Goal: Information Seeking & Learning: Compare options

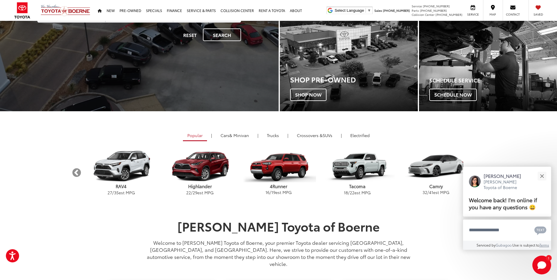
scroll to position [127, 0]
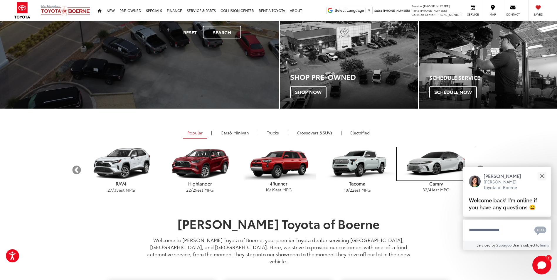
click at [441, 166] on img "carousel" at bounding box center [436, 163] width 79 height 33
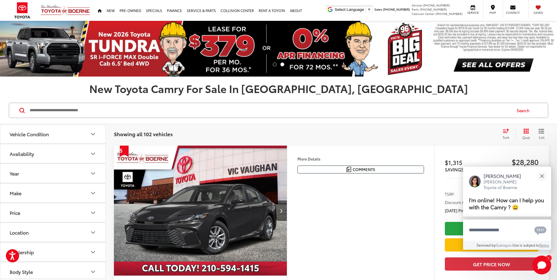
click at [91, 135] on icon "Vehicle Condition" at bounding box center [93, 134] width 7 height 7
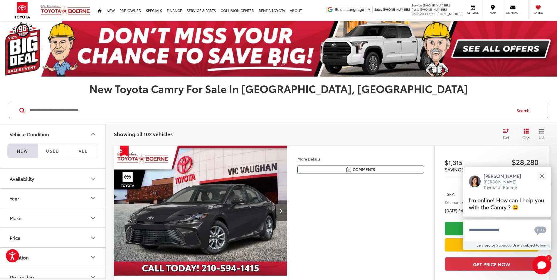
click at [23, 153] on li "NEW" at bounding box center [22, 151] width 30 height 15
click at [91, 178] on icon "Availability" at bounding box center [93, 178] width 7 height 7
click at [12, 219] on label "In Stock (31)" at bounding box center [53, 217] width 90 height 10
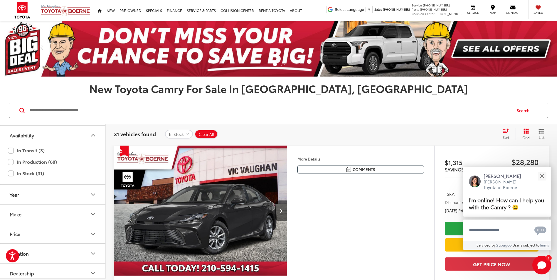
scroll to position [49, 0]
click at [93, 189] on icon "Year" at bounding box center [93, 189] width 7 height 7
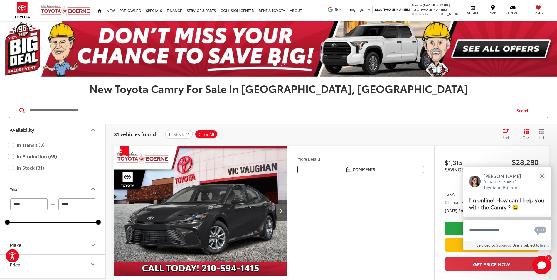
click at [19, 205] on input "****" at bounding box center [28, 204] width 37 height 11
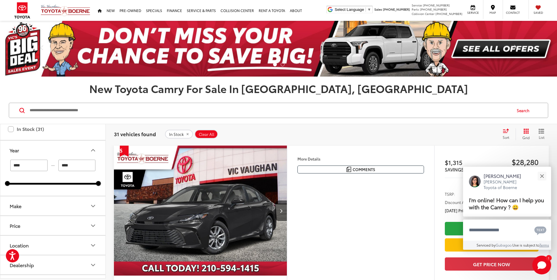
scroll to position [88, 0]
click at [92, 206] on icon "Make" at bounding box center [93, 205] width 7 height 7
click at [77, 225] on div "Toyota (31)" at bounding box center [52, 231] width 91 height 32
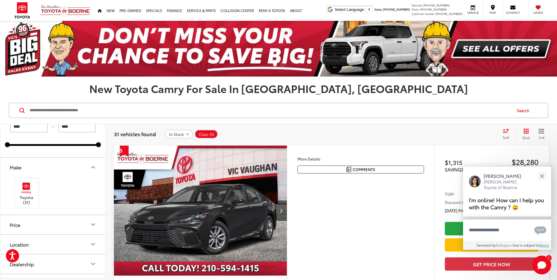
scroll to position [137, 0]
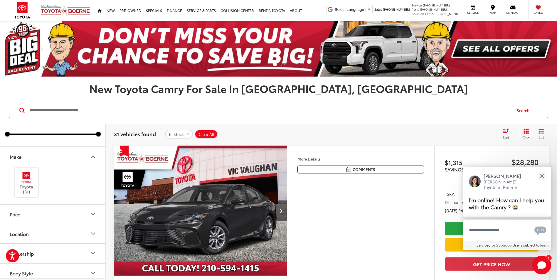
click at [92, 213] on icon "Price" at bounding box center [93, 214] width 7 height 7
click at [74, 232] on input "******" at bounding box center [76, 229] width 37 height 11
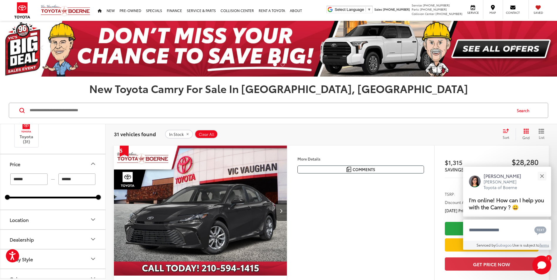
scroll to position [196, 0]
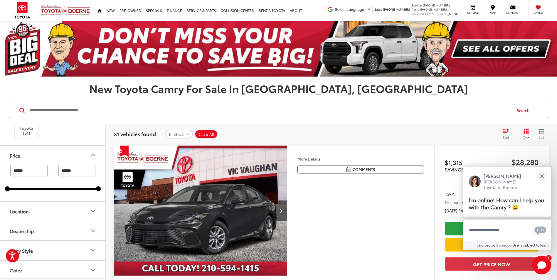
click at [92, 210] on icon "Location" at bounding box center [93, 211] width 7 height 7
click at [11, 225] on label "[GEOGRAPHIC_DATA], [GEOGRAPHIC_DATA] (31)" at bounding box center [52, 228] width 91 height 14
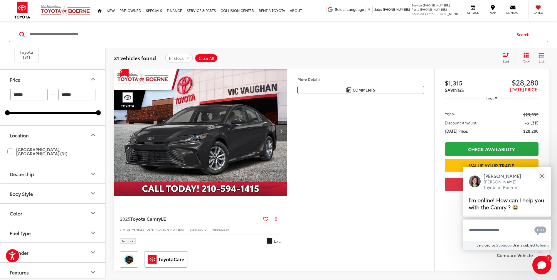
scroll to position [76, 0]
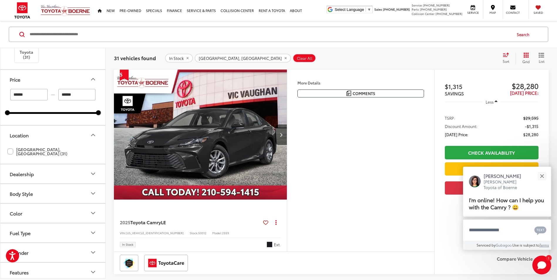
click at [93, 173] on icon "Dealership" at bounding box center [93, 174] width 4 height 2
click at [10, 184] on label "[PERSON_NAME] Toyota of Boerne (31)" at bounding box center [49, 189] width 85 height 10
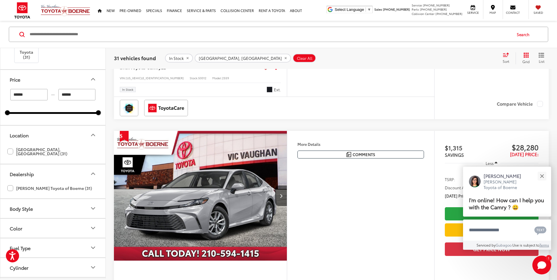
scroll to position [0, 0]
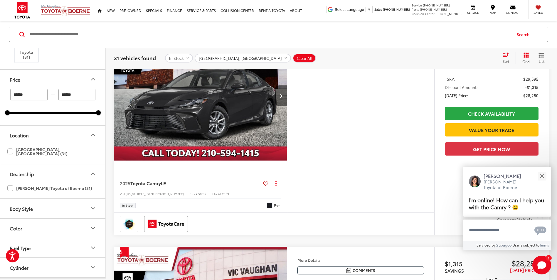
scroll to position [76, 0]
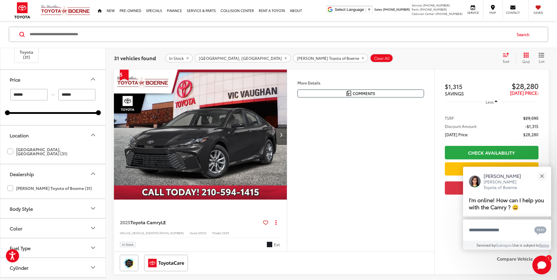
click at [93, 205] on icon "Body Style" at bounding box center [93, 208] width 7 height 7
click at [10, 218] on label "4D Sedan (31)" at bounding box center [25, 223] width 36 height 10
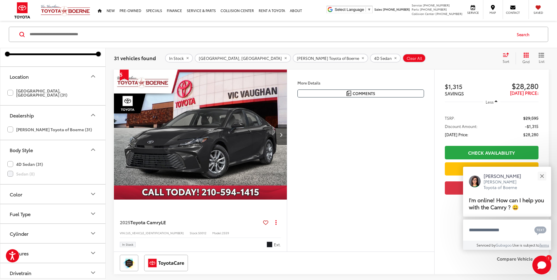
scroll to position [264, 0]
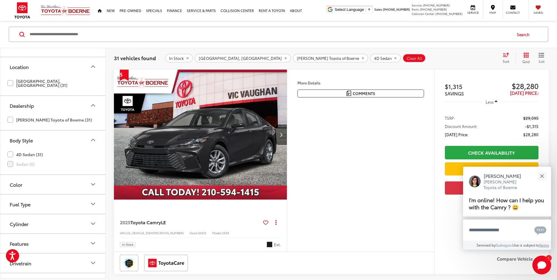
click at [92, 184] on icon "Color" at bounding box center [93, 185] width 4 height 2
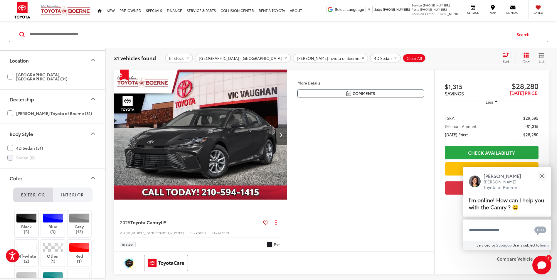
scroll to position [274, 0]
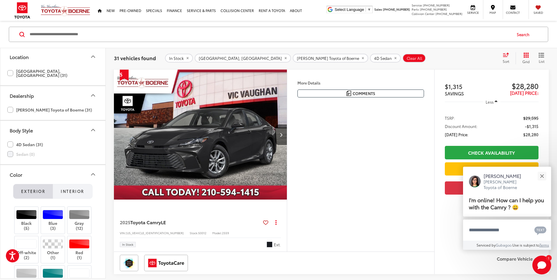
click at [66, 191] on button "Interior" at bounding box center [73, 191] width 40 height 15
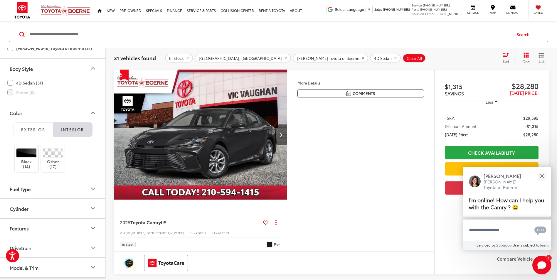
scroll to position [333, 0]
click at [93, 187] on icon "Fuel Type" at bounding box center [93, 187] width 7 height 7
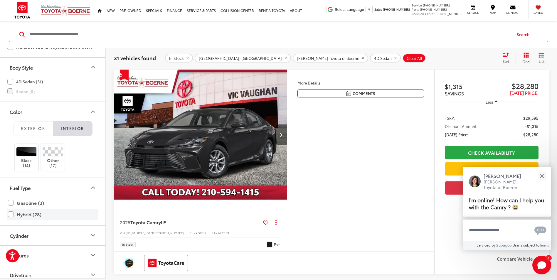
click at [10, 214] on label "Hybrid (28)" at bounding box center [53, 214] width 90 height 10
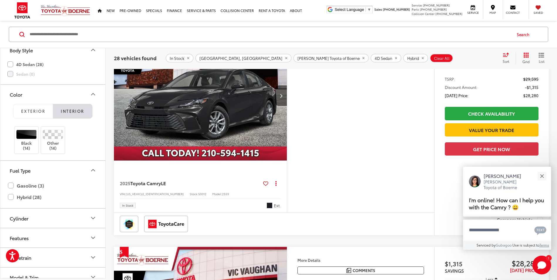
scroll to position [353, 0]
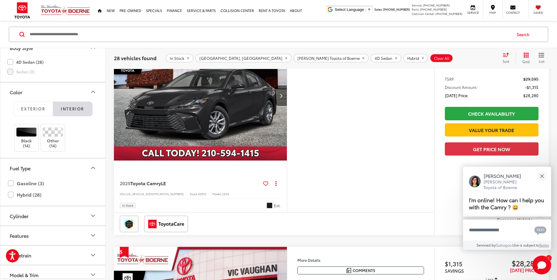
click at [92, 216] on icon "Cylinder" at bounding box center [93, 216] width 4 height 2
click at [9, 231] on label "4 (28)" at bounding box center [17, 230] width 20 height 10
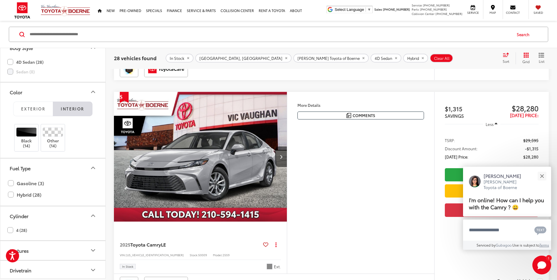
scroll to position [0, 0]
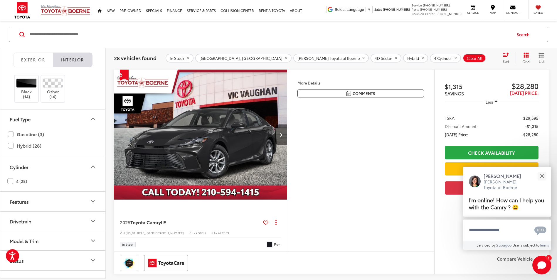
scroll to position [413, 0]
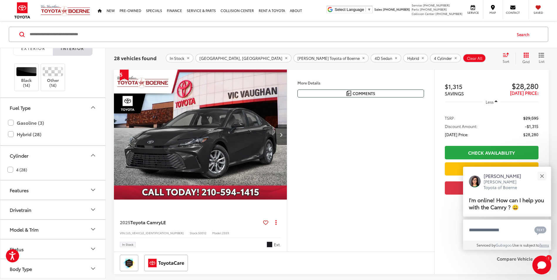
click at [93, 191] on icon "Features" at bounding box center [93, 190] width 4 height 2
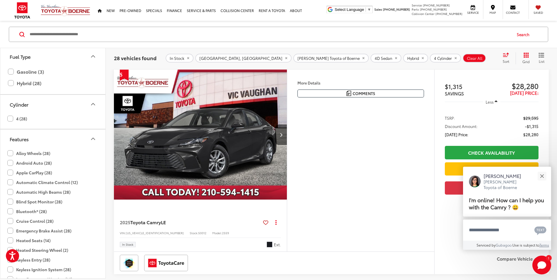
scroll to position [472, 0]
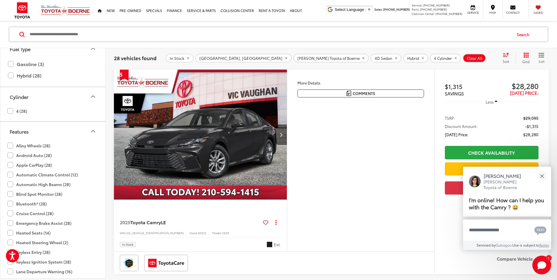
click at [8, 147] on label "Alloy Wheels (28)" at bounding box center [28, 146] width 43 height 10
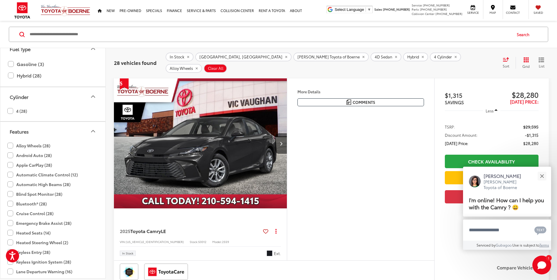
click at [11, 165] on label "Apple CarPlay (28)" at bounding box center [29, 165] width 45 height 10
click at [9, 175] on label "Automatic Climate Control (12)" at bounding box center [42, 175] width 70 height 10
type input "****"
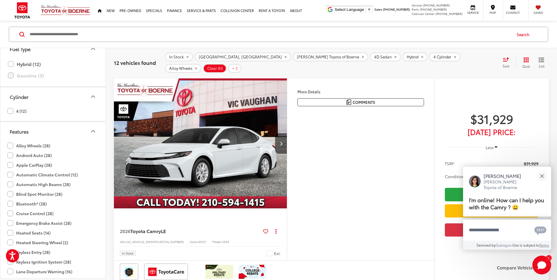
click at [11, 183] on label "Automatic High Beams (28)" at bounding box center [38, 185] width 63 height 10
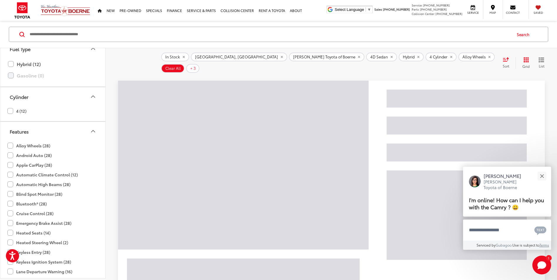
click at [9, 196] on label "Blind Spot Monitor (28)" at bounding box center [34, 194] width 55 height 10
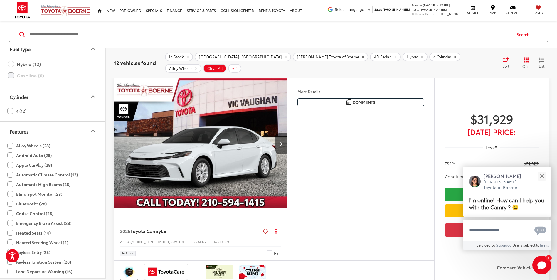
click at [11, 205] on label "Bluetooth® (28)" at bounding box center [26, 204] width 39 height 10
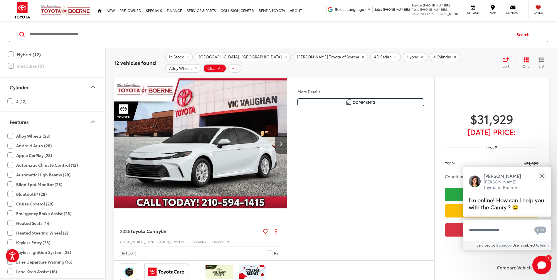
scroll to position [511, 0]
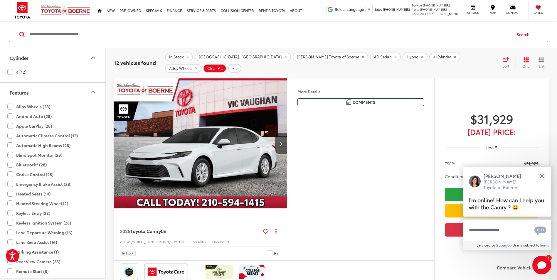
click at [9, 176] on label "Cruise Control (28)" at bounding box center [30, 175] width 46 height 10
click at [10, 185] on label "Emergency Brake Assist (28)" at bounding box center [39, 184] width 64 height 10
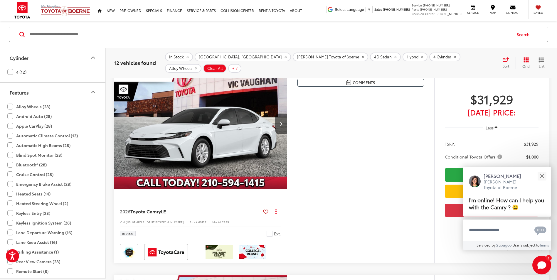
scroll to position [105, 0]
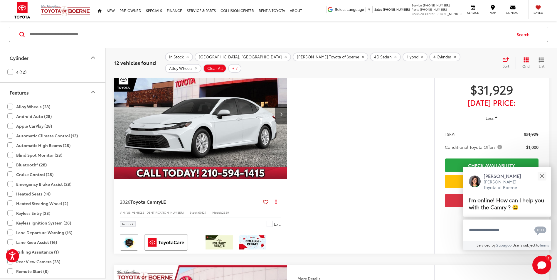
click at [9, 193] on label "Heated Seats (14)" at bounding box center [28, 194] width 43 height 10
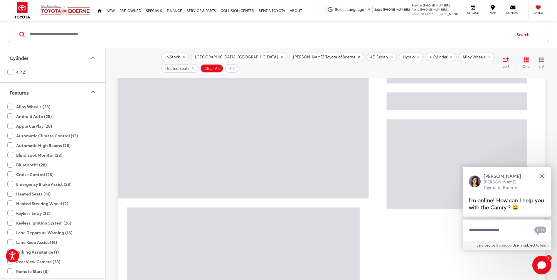
scroll to position [135, 0]
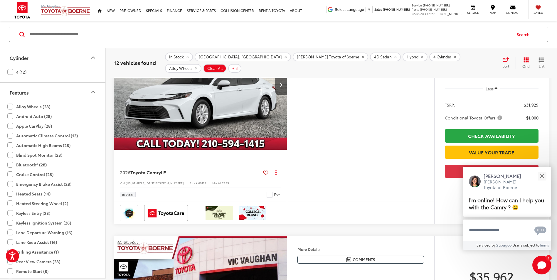
click at [10, 204] on label "Heated Steering Wheel (2)" at bounding box center [37, 204] width 61 height 10
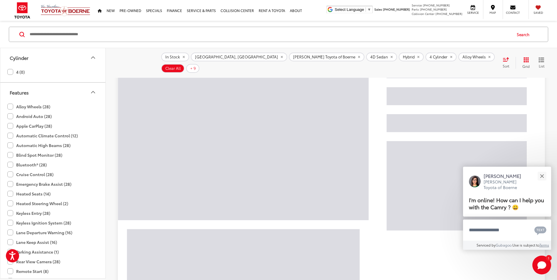
scroll to position [50, 0]
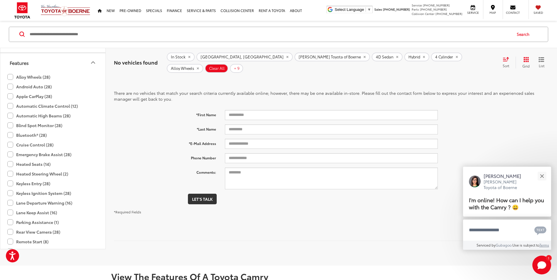
click at [10, 186] on label "Keyless Entry (28)" at bounding box center [28, 184] width 43 height 10
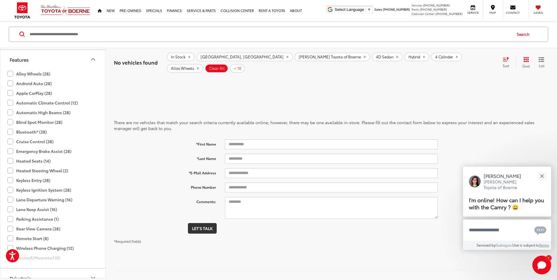
scroll to position [362, 0]
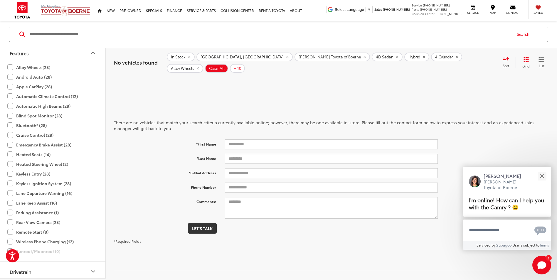
click at [9, 186] on label "Keyless Ignition System (28)" at bounding box center [39, 184] width 64 height 10
click at [10, 194] on label "Lane Departure Warning (16)" at bounding box center [39, 194] width 65 height 10
click at [11, 204] on label "Lane Keep Assist (16)" at bounding box center [32, 203] width 50 height 10
click at [12, 213] on label "Parking Assistance (1)" at bounding box center [32, 213] width 51 height 10
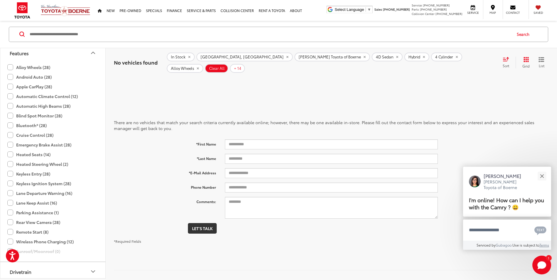
click at [11, 223] on label "Rear View Camera (28)" at bounding box center [33, 223] width 53 height 10
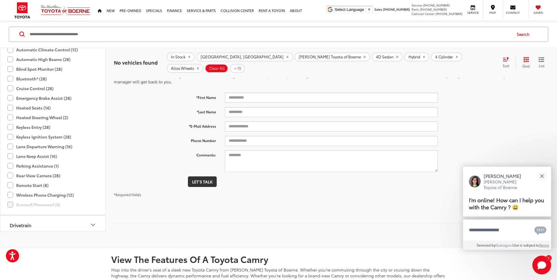
scroll to position [70, 0]
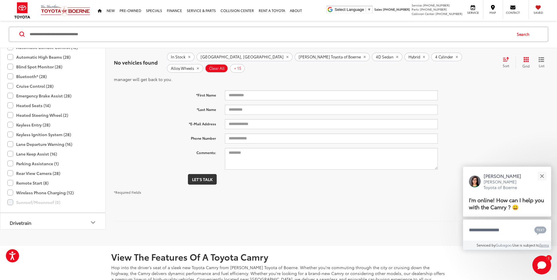
click at [8, 184] on label "Remote Start (8)" at bounding box center [27, 183] width 41 height 10
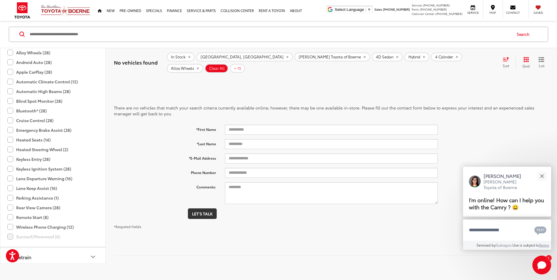
scroll to position [21, 0]
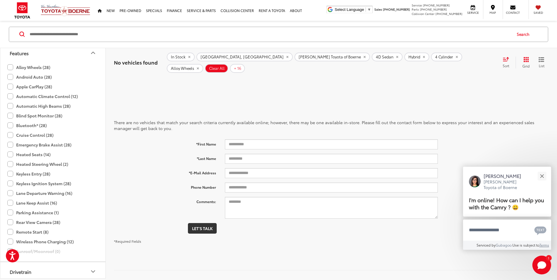
click at [11, 232] on label "Remote Start (8)" at bounding box center [27, 232] width 41 height 10
click at [9, 214] on label "Parking Assistance (1)" at bounding box center [32, 213] width 51 height 10
click at [9, 203] on label "Lane Keep Assist (16)" at bounding box center [32, 203] width 50 height 10
click at [10, 195] on label "Lane Departure Warning (16)" at bounding box center [39, 194] width 65 height 10
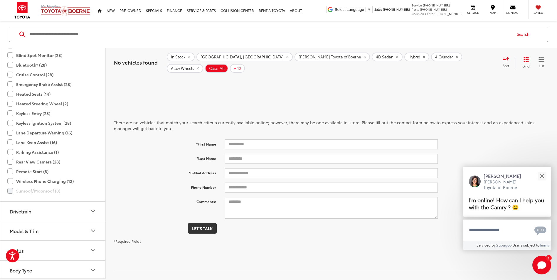
scroll to position [425, 0]
click at [10, 181] on label "Wireless Phone Charging (12)" at bounding box center [40, 180] width 66 height 10
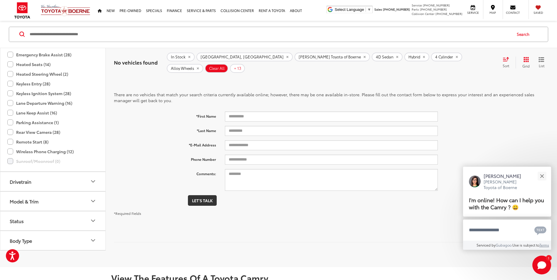
scroll to position [60, 0]
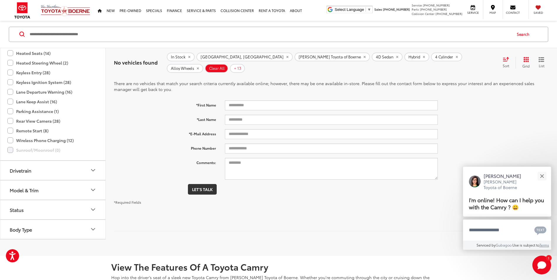
click at [92, 171] on icon "Drivetrain" at bounding box center [93, 170] width 7 height 7
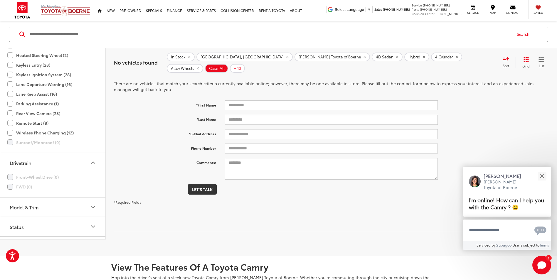
scroll to position [449, 0]
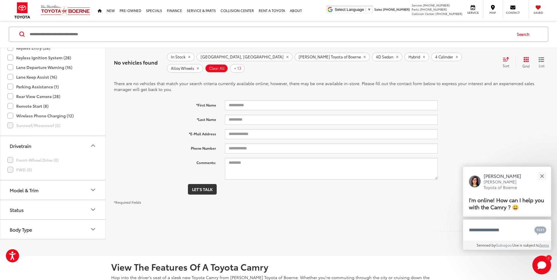
click at [93, 189] on icon "Model & Trim" at bounding box center [93, 189] width 7 height 7
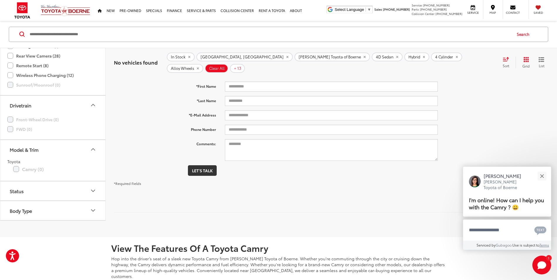
scroll to position [79, 0]
click at [92, 189] on icon "Status" at bounding box center [93, 190] width 4 height 2
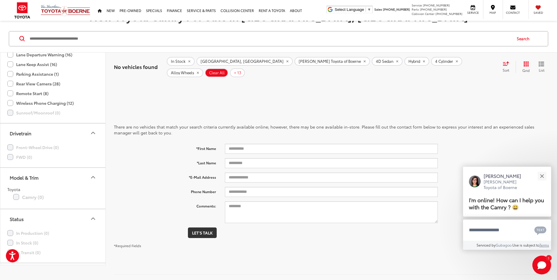
scroll to position [0, 0]
